Goal: Information Seeking & Learning: Find specific fact

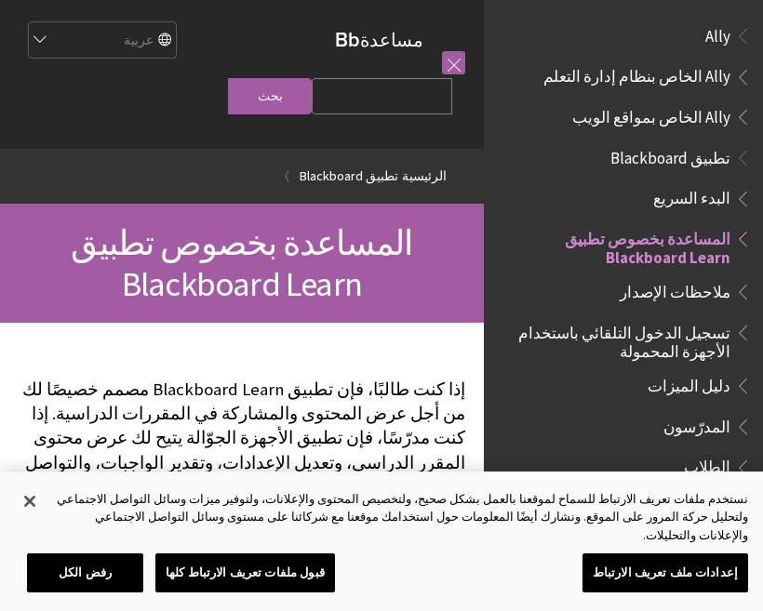
scroll to position [193, 0]
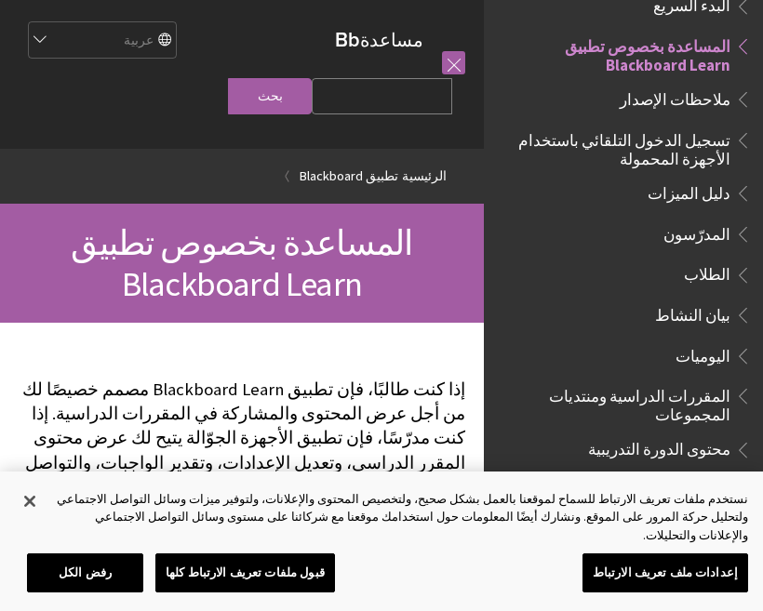
click at [716, 275] on span "الطلاب" at bounding box center [707, 272] width 47 height 25
click at [724, 274] on span "الطلاب" at bounding box center [707, 272] width 47 height 25
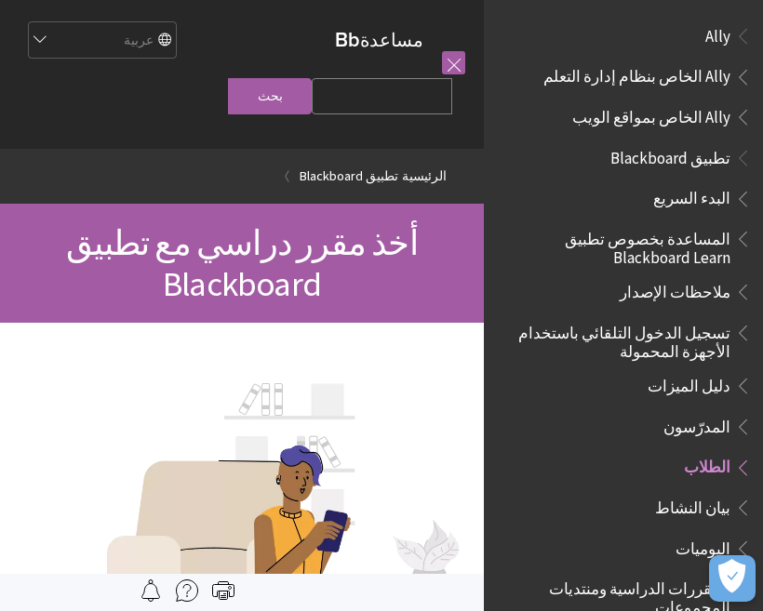
scroll to position [418, 0]
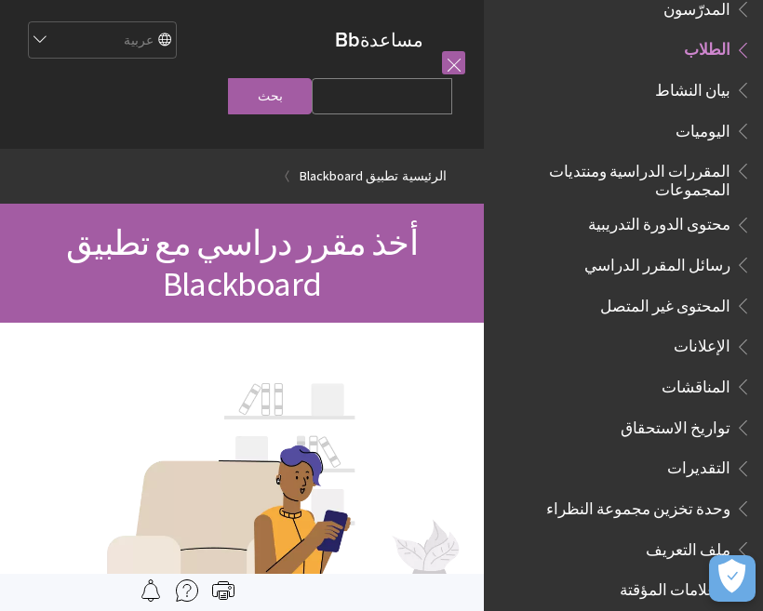
click at [422, 94] on input "Search Query" at bounding box center [382, 96] width 141 height 36
type input "جامعة فيصل"
click at [310, 99] on input "بحث" at bounding box center [270, 96] width 84 height 36
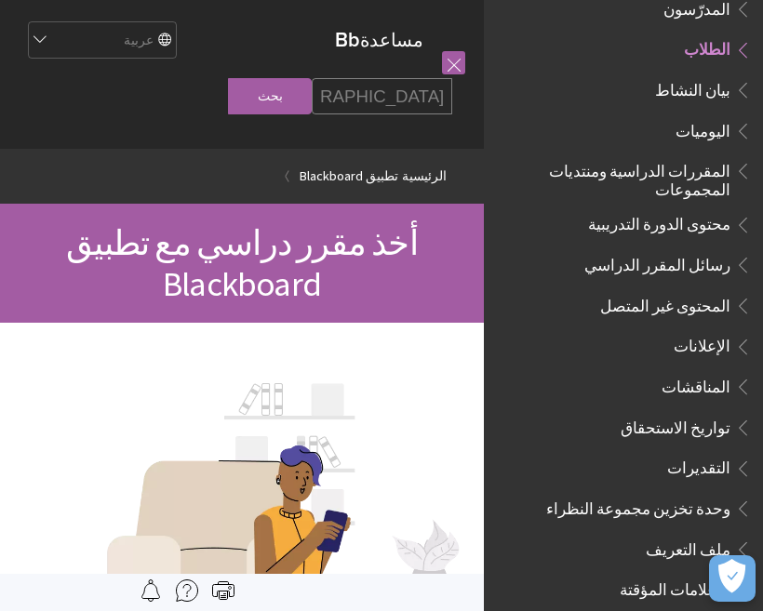
click at [310, 99] on input "بحث" at bounding box center [270, 96] width 84 height 36
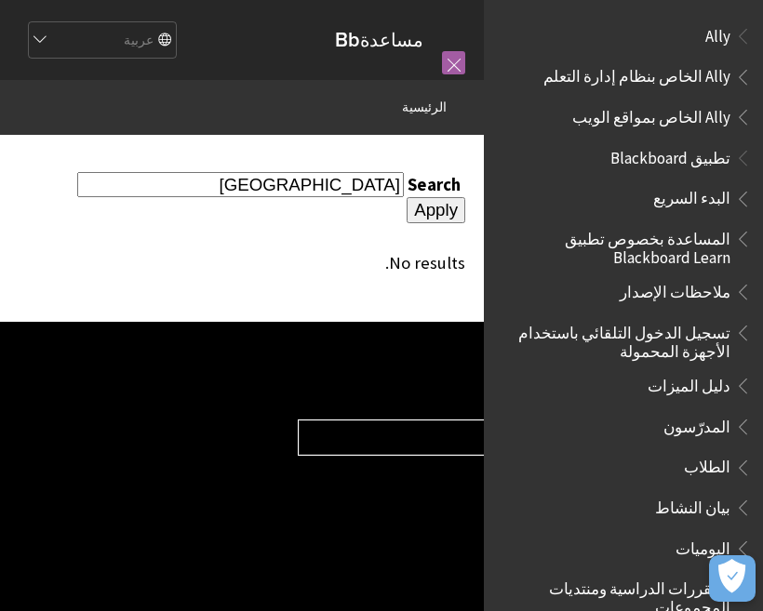
scroll to position [2, 0]
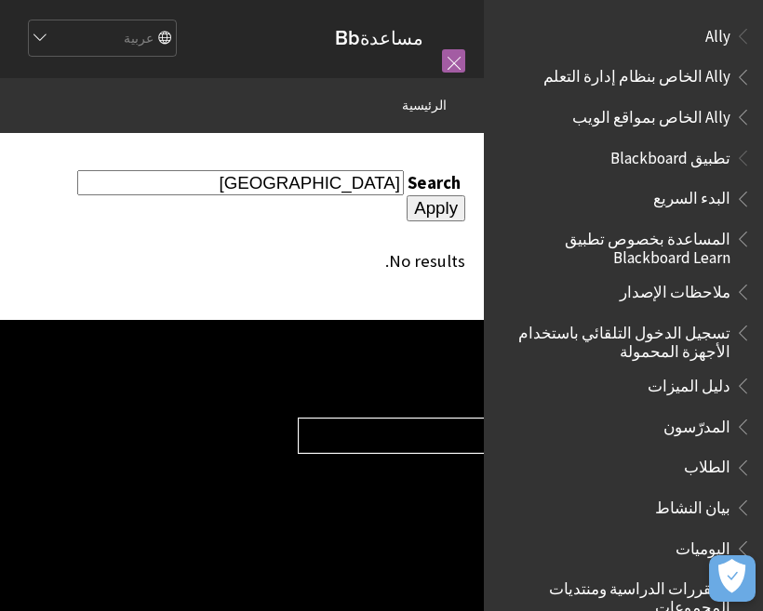
click at [407, 195] on input "Apply" at bounding box center [436, 208] width 59 height 26
click at [407, 199] on input "Apply" at bounding box center [436, 208] width 59 height 26
click at [407, 195] on input "Apply" at bounding box center [436, 208] width 59 height 26
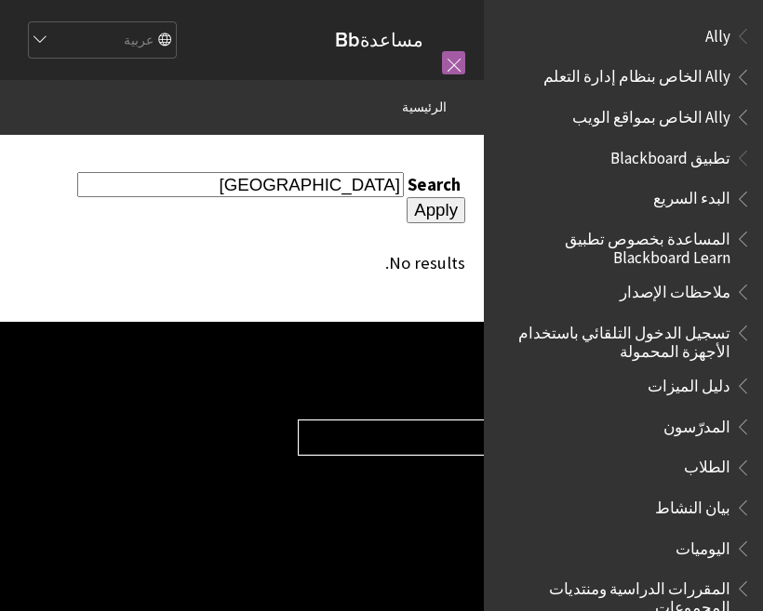
click at [280, 189] on input "جامعة فيصل" at bounding box center [240, 184] width 327 height 25
type input "ج"
type input "225098658"
click at [407, 202] on input "Apply" at bounding box center [436, 210] width 59 height 26
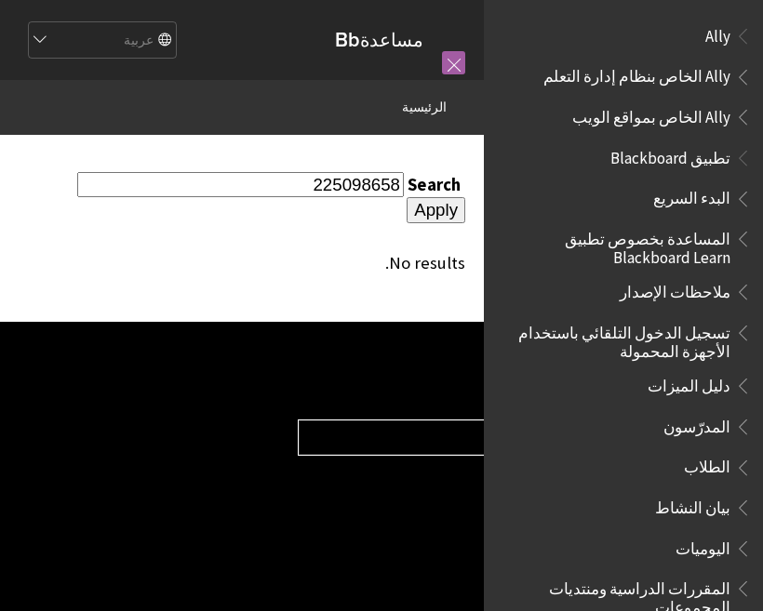
click at [407, 202] on input "Apply" at bounding box center [436, 210] width 59 height 26
click at [407, 197] on input "Apply" at bounding box center [436, 210] width 59 height 26
click at [710, 466] on span "الطلاب" at bounding box center [707, 464] width 47 height 25
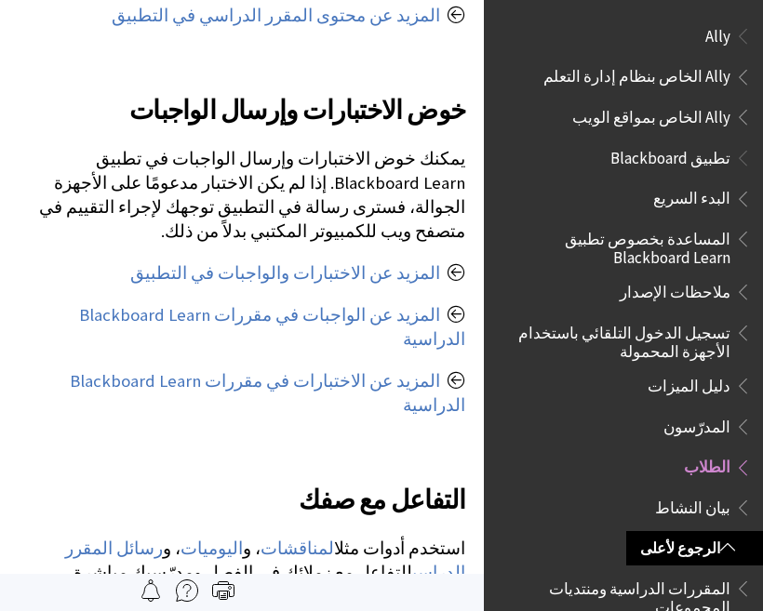
scroll to position [1164, 0]
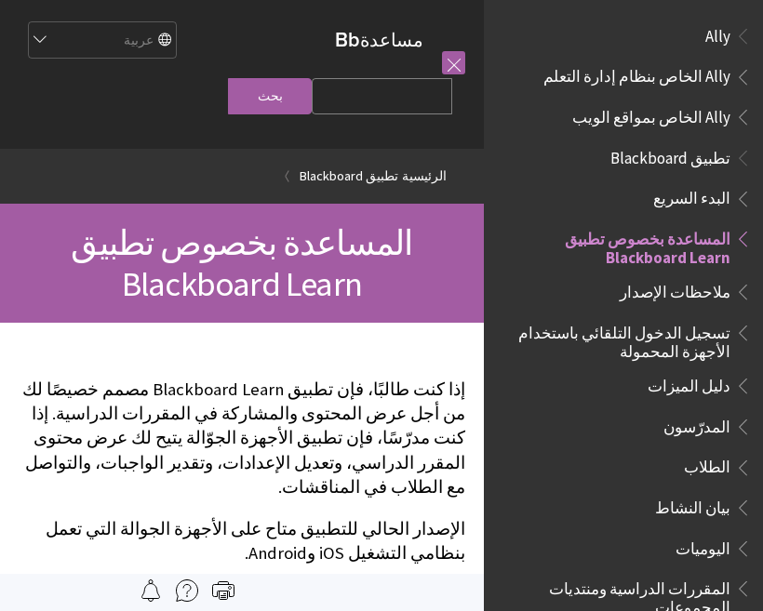
scroll to position [193, 0]
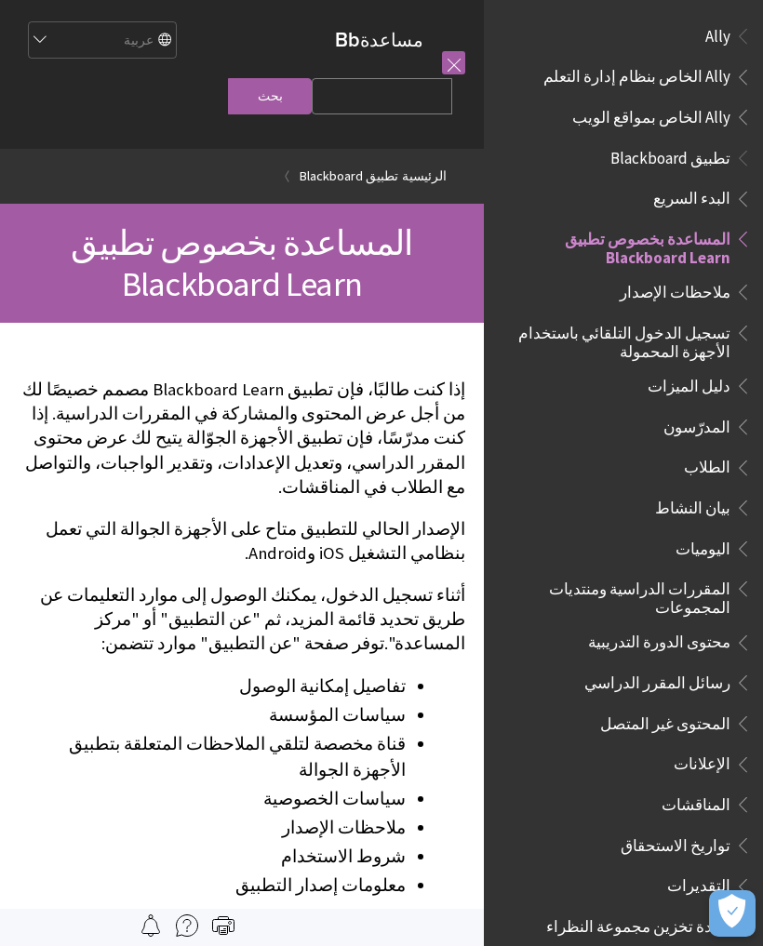
scroll to position [193, 0]
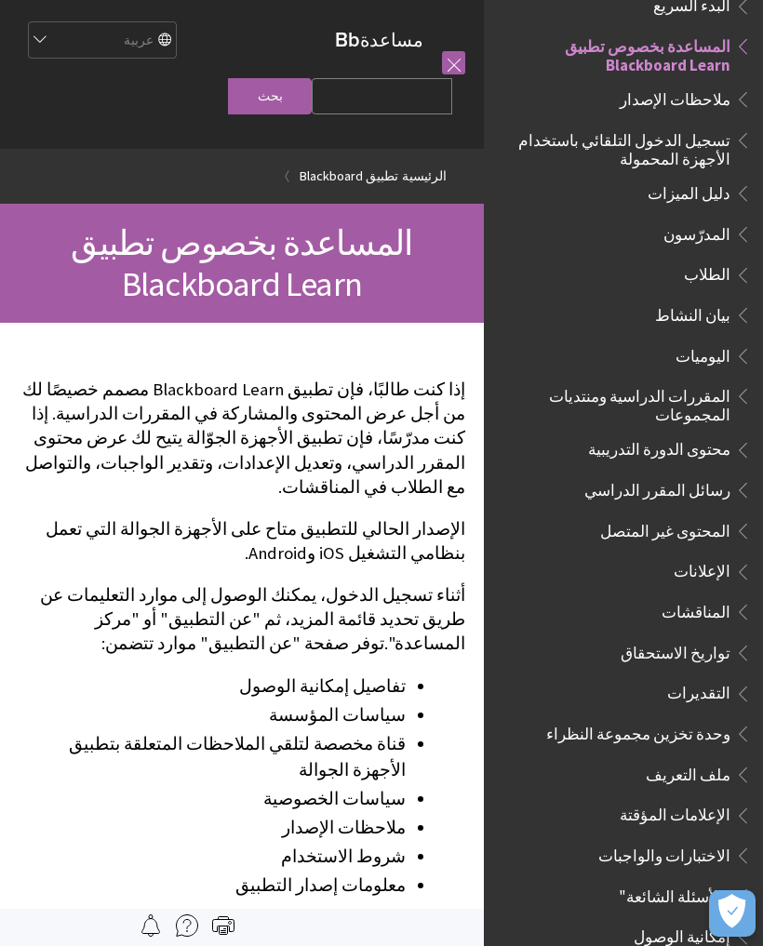
click at [46, 36] on select "English عربية Català Cymraeg Deutsch Español Suomi Français עברית Italiano 日本語 …" at bounding box center [101, 40] width 149 height 37
select select "/Blackboard_App"
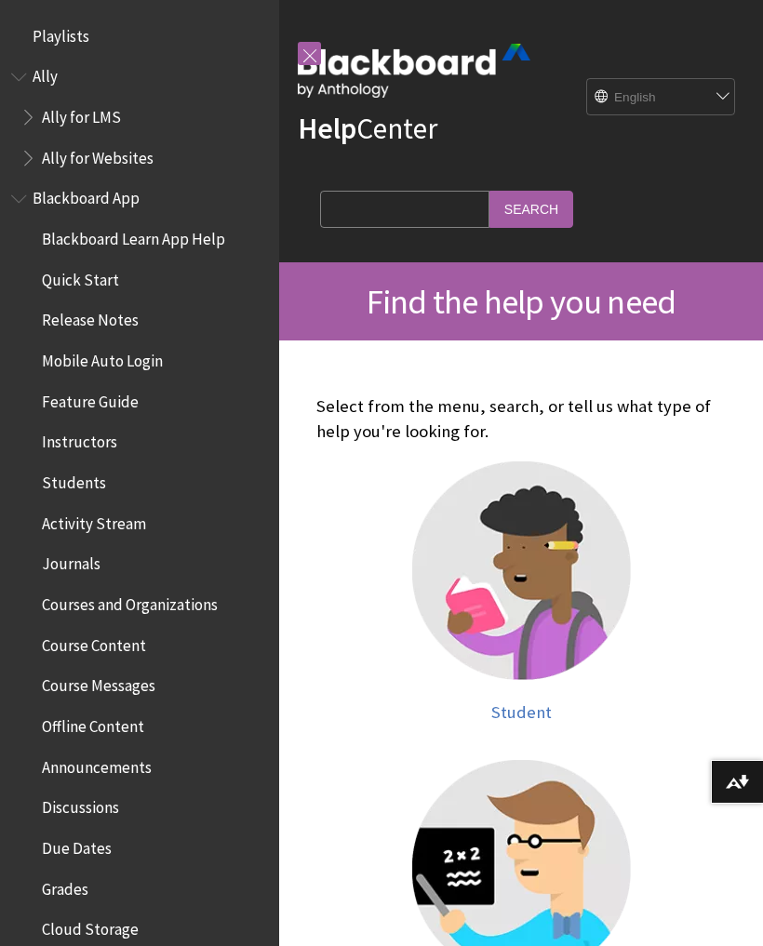
click at [712, 96] on select "English عربية Català Cymraeg Deutsch Español Suomi Français עברית Italiano 日本語 …" at bounding box center [661, 97] width 149 height 37
select select "/ar-sa"
click at [720, 200] on div "Help Center English عربية Català Cymraeg Deutsch Español Suomi Français עברית I…" at bounding box center [521, 131] width 484 height 262
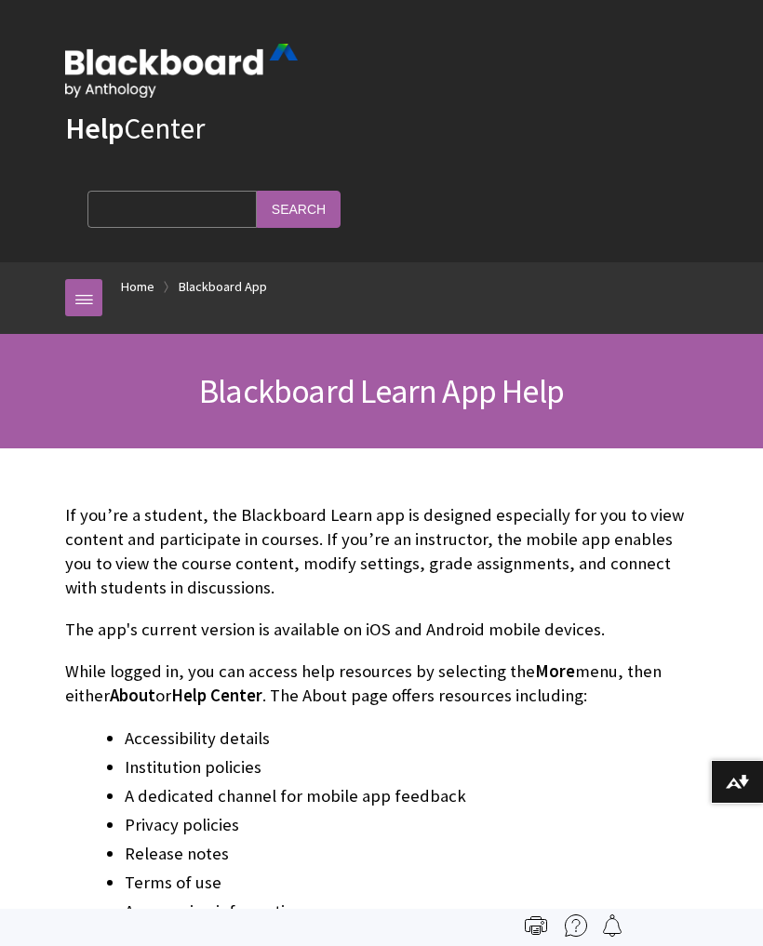
click at [257, 191] on input "Search Query" at bounding box center [171, 209] width 169 height 36
type input "[GEOGRAPHIC_DATA]"
click at [341, 191] on input "Search" at bounding box center [299, 209] width 84 height 36
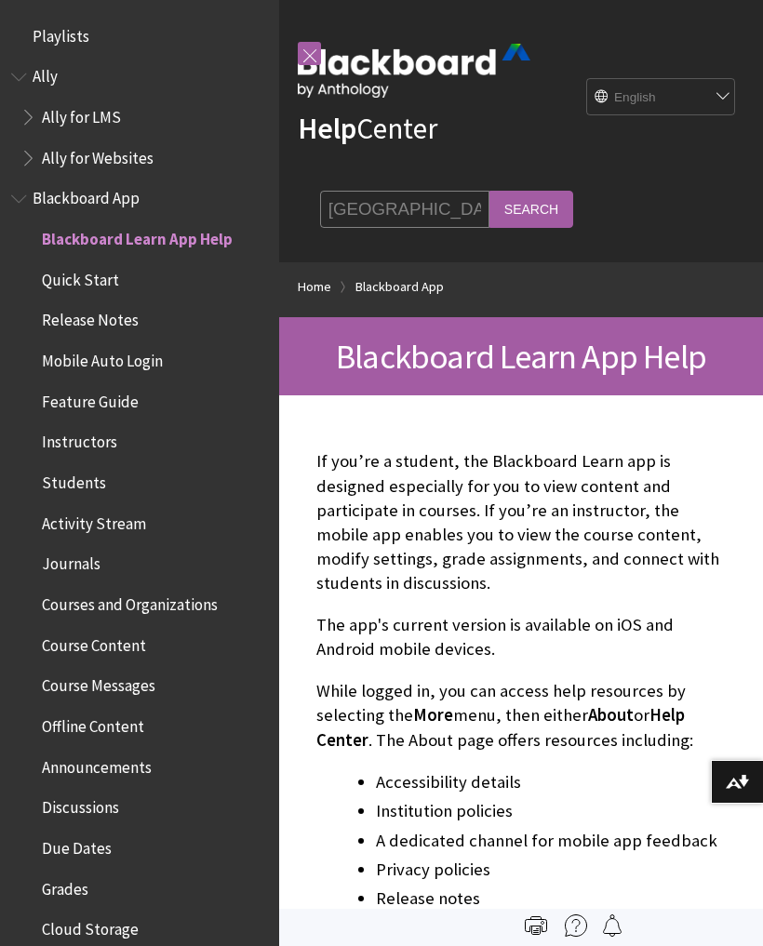
click at [647, 88] on select "English عربية Català Cymraeg Deutsch Español Suomi Français עברית Italiano 日本語 …" at bounding box center [661, 97] width 149 height 37
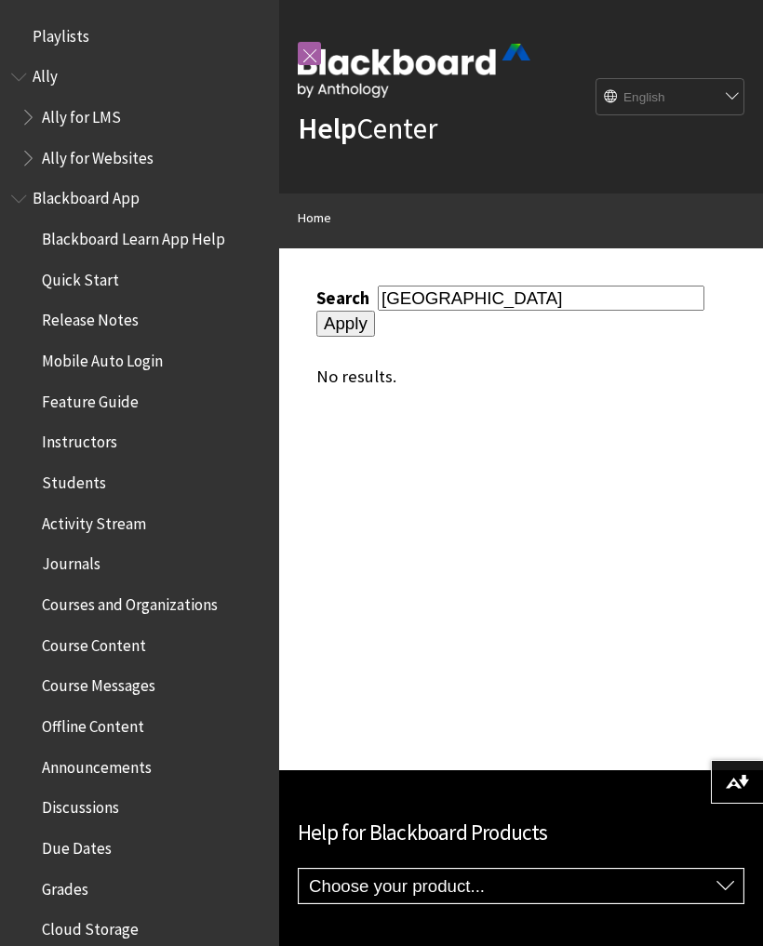
click at [375, 311] on input "Apply" at bounding box center [345, 324] width 59 height 26
click at [725, 889] on select "Choose your product... Ally Blackboard App Blackboard Data Collaborate Communit…" at bounding box center [521, 886] width 445 height 35
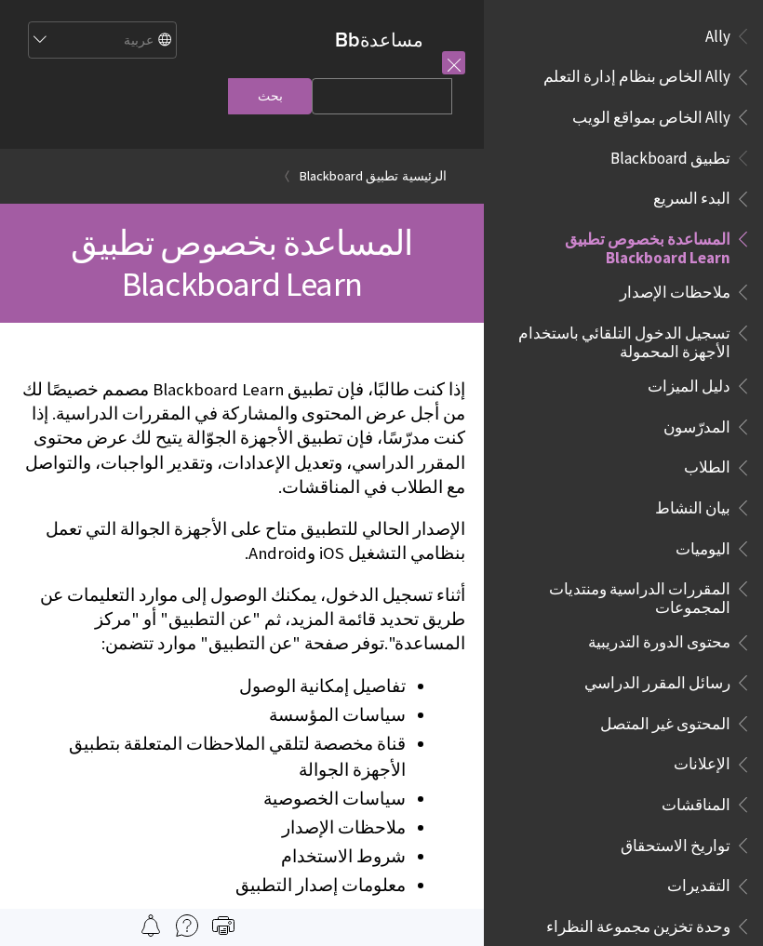
click at [690, 159] on span "تطبيق Blackboard" at bounding box center [670, 154] width 120 height 25
